Goal: Check status: Check status

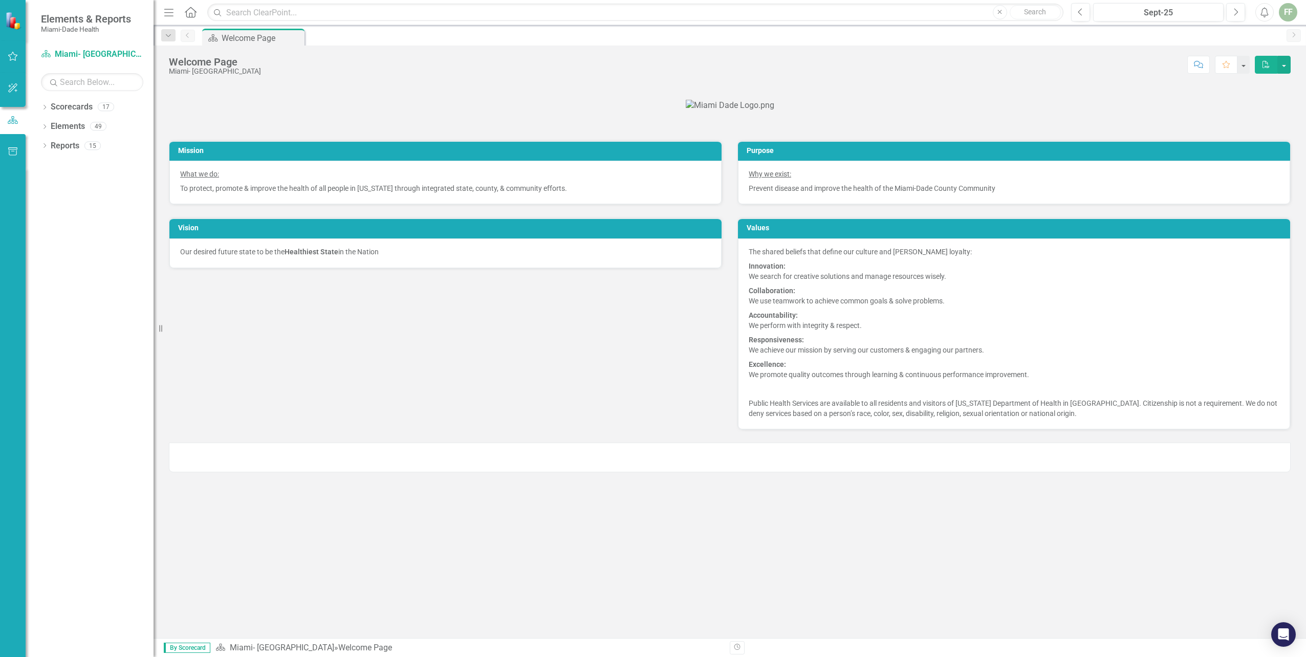
click at [420, 114] on p at bounding box center [730, 106] width 1122 height 16
click at [44, 106] on icon "Dropdown" at bounding box center [44, 108] width 7 height 6
click at [50, 125] on icon "Dropdown" at bounding box center [50, 126] width 8 height 6
click at [58, 165] on icon "Dropdown" at bounding box center [60, 165] width 8 height 6
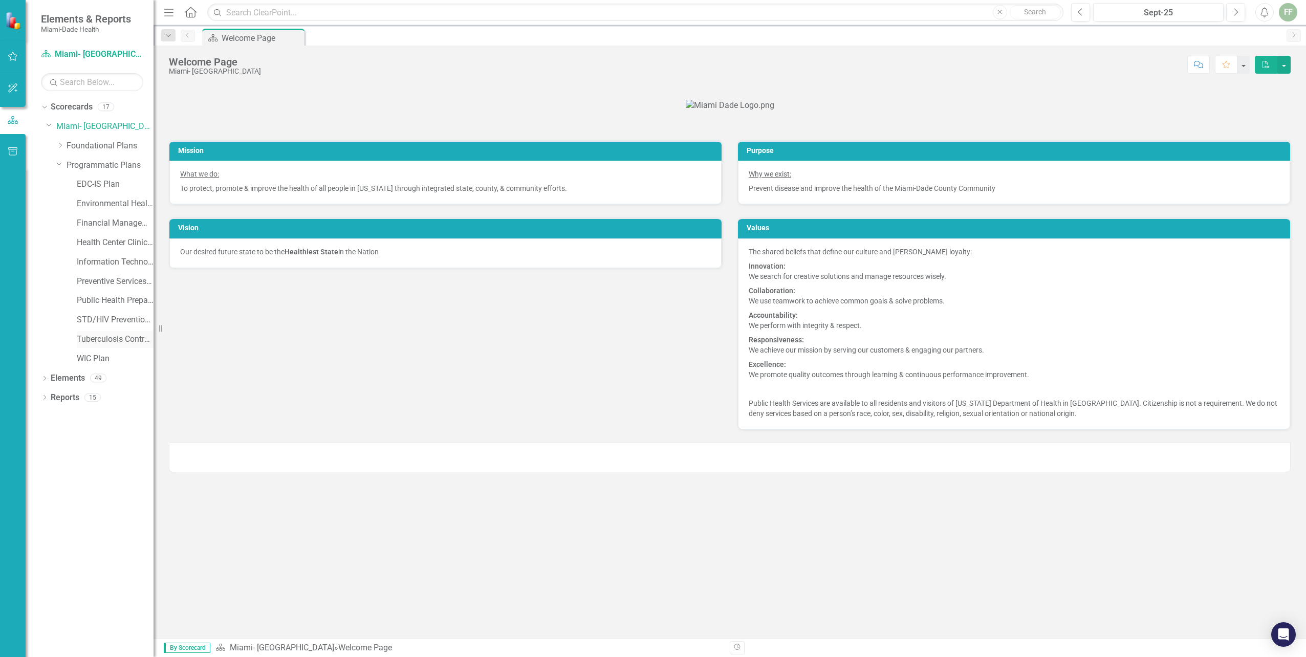
click at [96, 336] on link "Tuberculosis Control & Prevention Plan" at bounding box center [115, 340] width 77 height 12
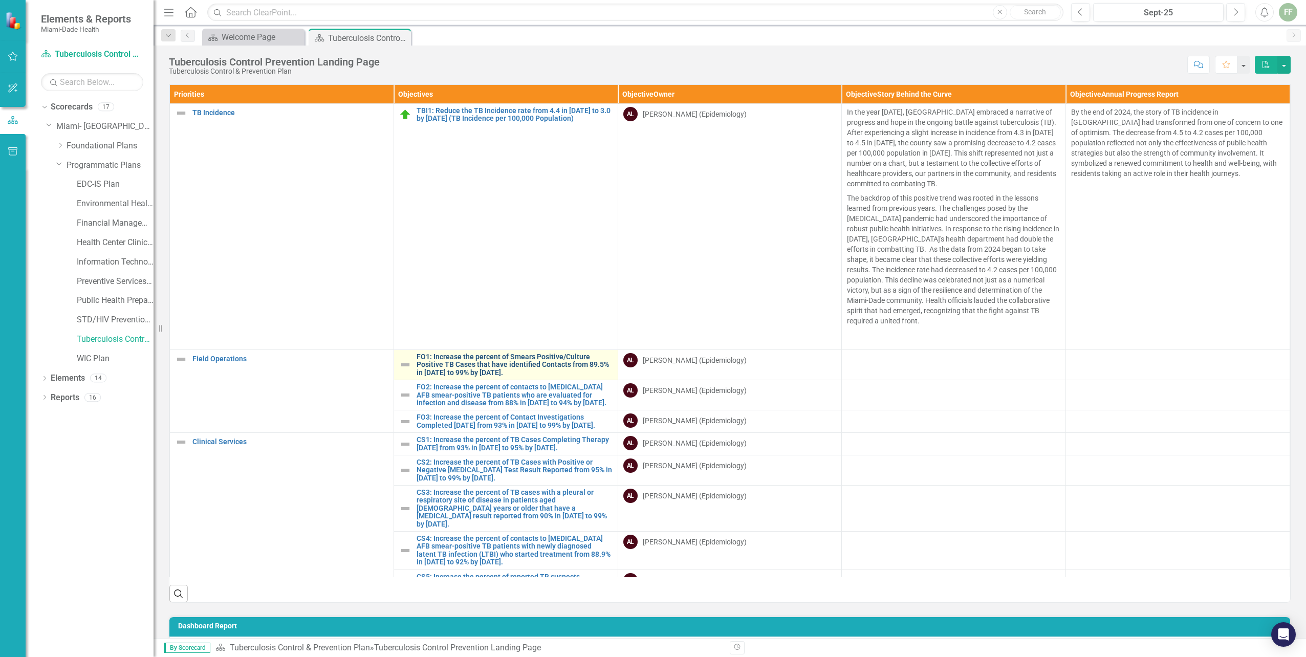
click at [502, 363] on link "FO1: Increase the percent of Smears Positive/Culture Positive TB Cases that hav…" at bounding box center [515, 365] width 196 height 24
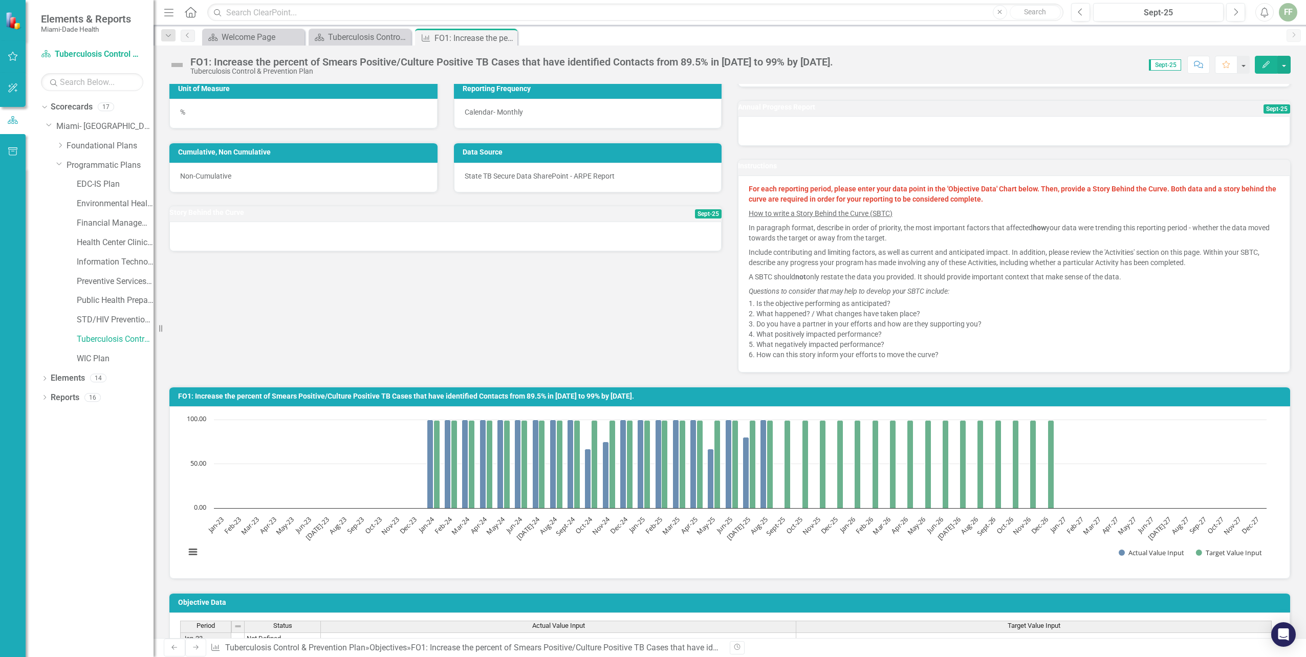
scroll to position [154, 0]
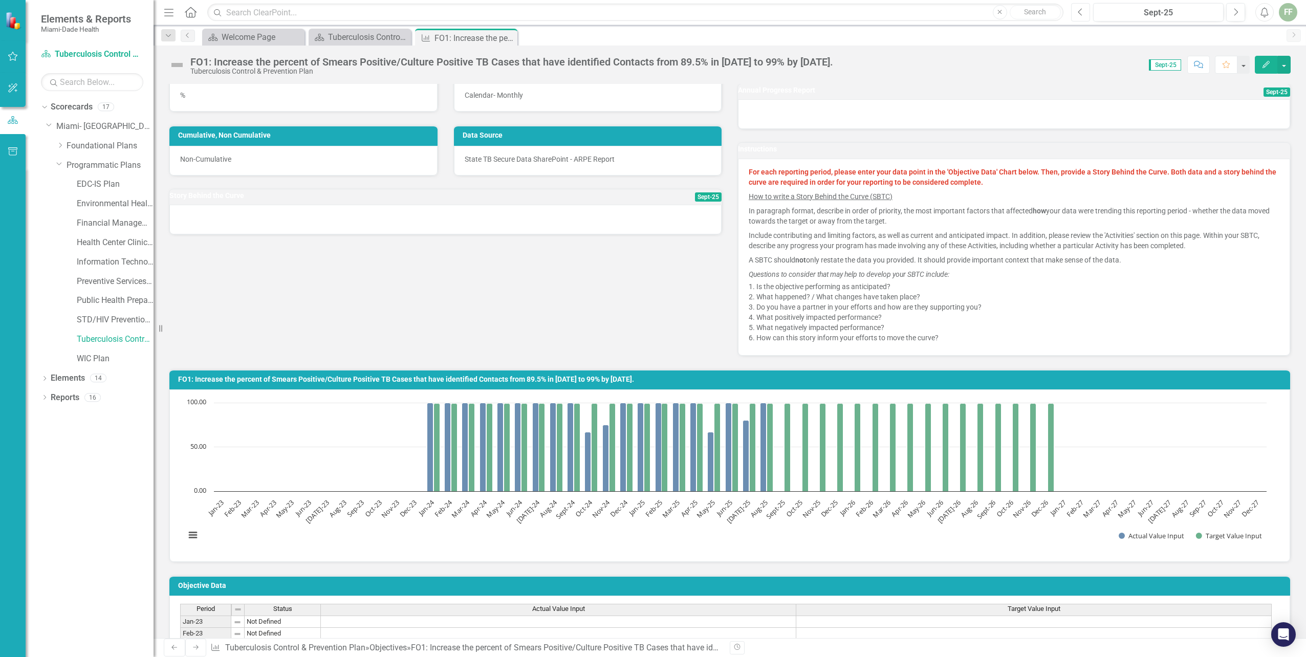
click at [1080, 11] on icon "Previous" at bounding box center [1081, 12] width 6 height 9
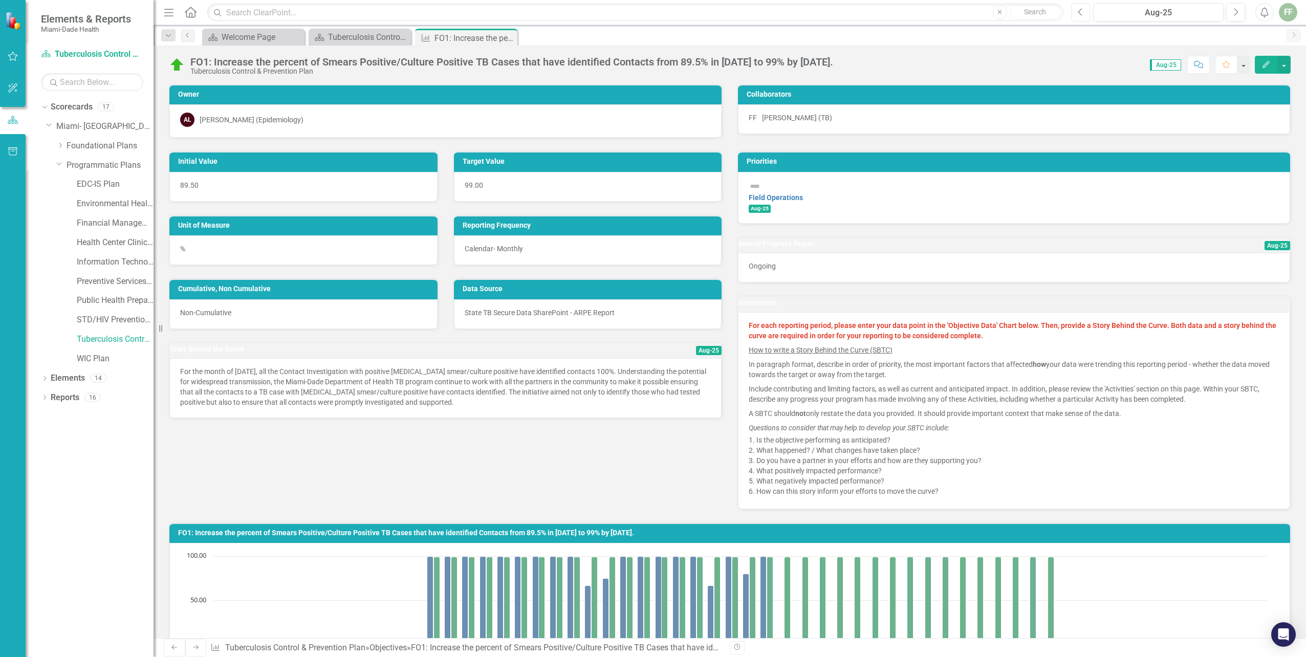
click at [1071, 3] on button "Previous" at bounding box center [1080, 12] width 19 height 18
click at [179, 125] on div "AL [PERSON_NAME] (Epidemiology)" at bounding box center [445, 120] width 552 height 33
